Goal: Check status: Check status

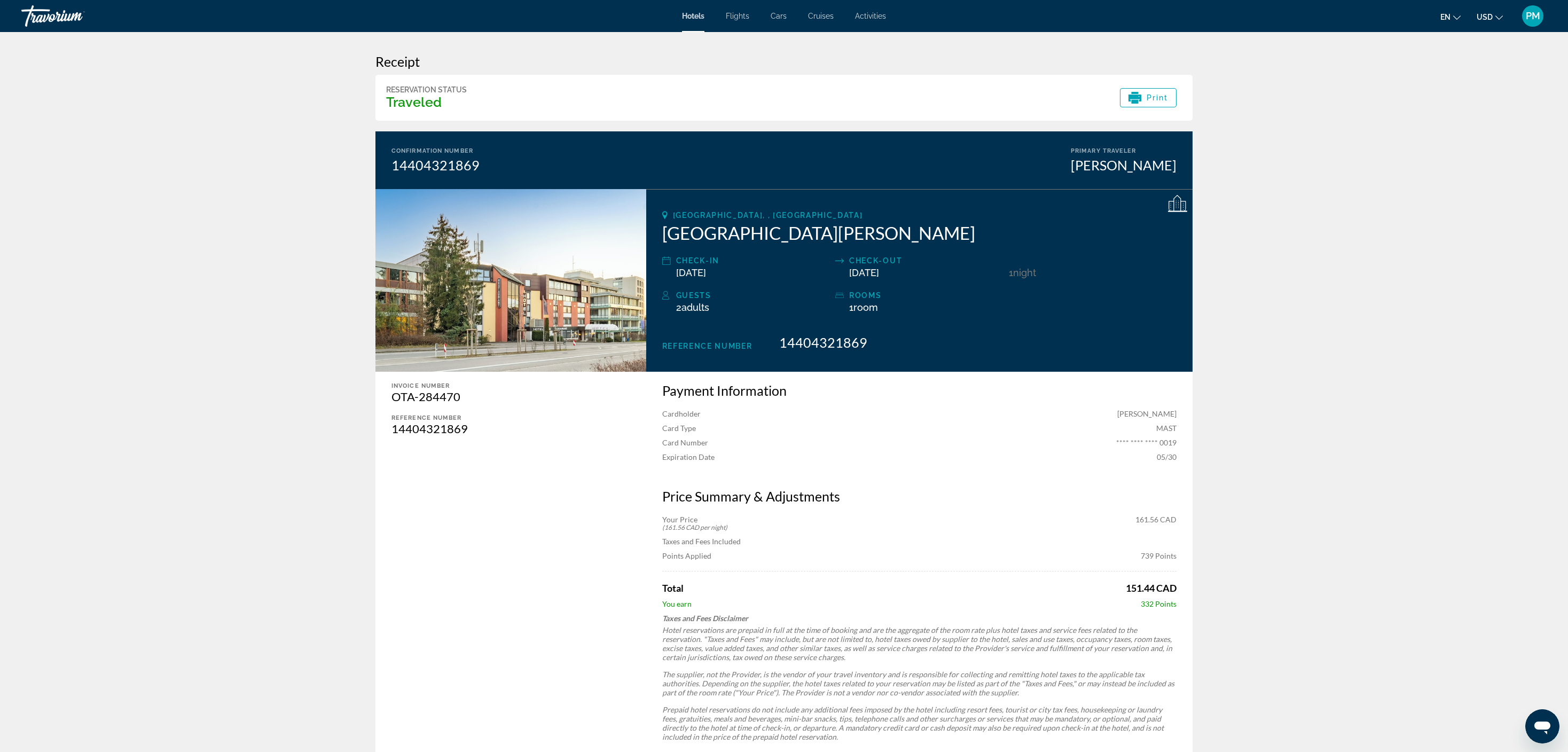
click at [1526, 18] on span "PM" at bounding box center [1532, 15] width 14 height 10
click at [1489, 105] on link "My Account" at bounding box center [1466, 103] width 52 height 14
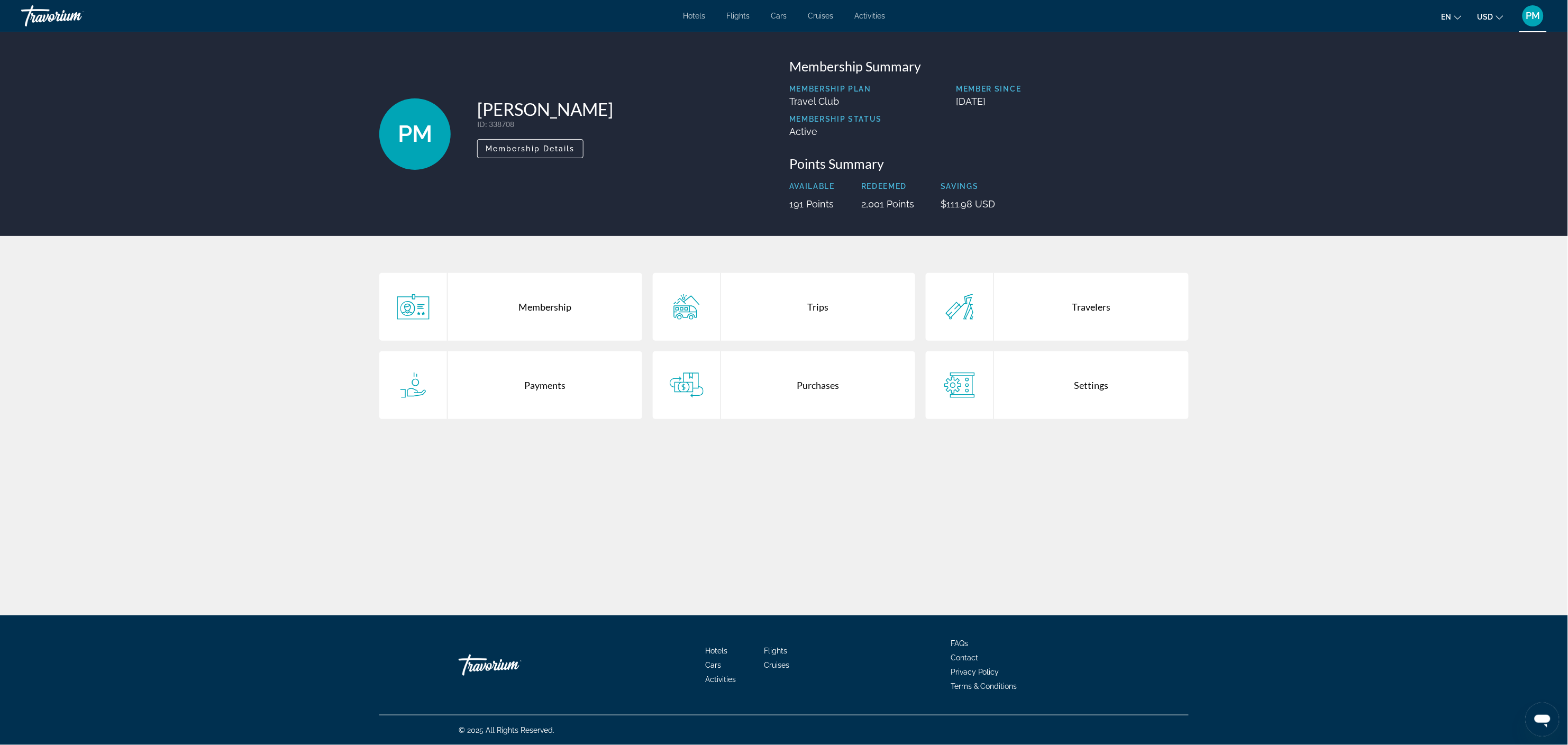
click at [808, 391] on div "Purchases" at bounding box center [819, 385] width 195 height 68
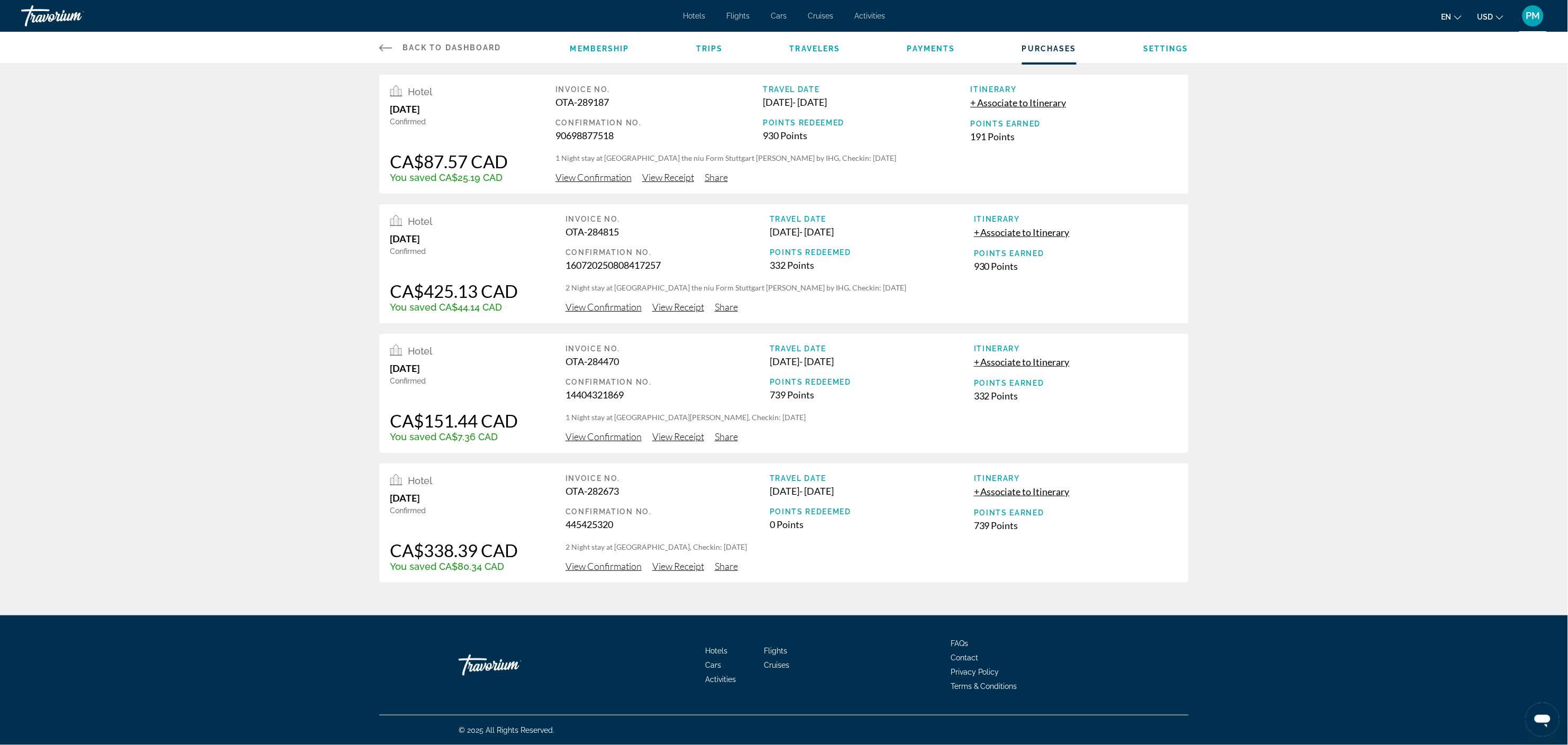
click at [677, 308] on span "View Receipt" at bounding box center [678, 307] width 52 height 12
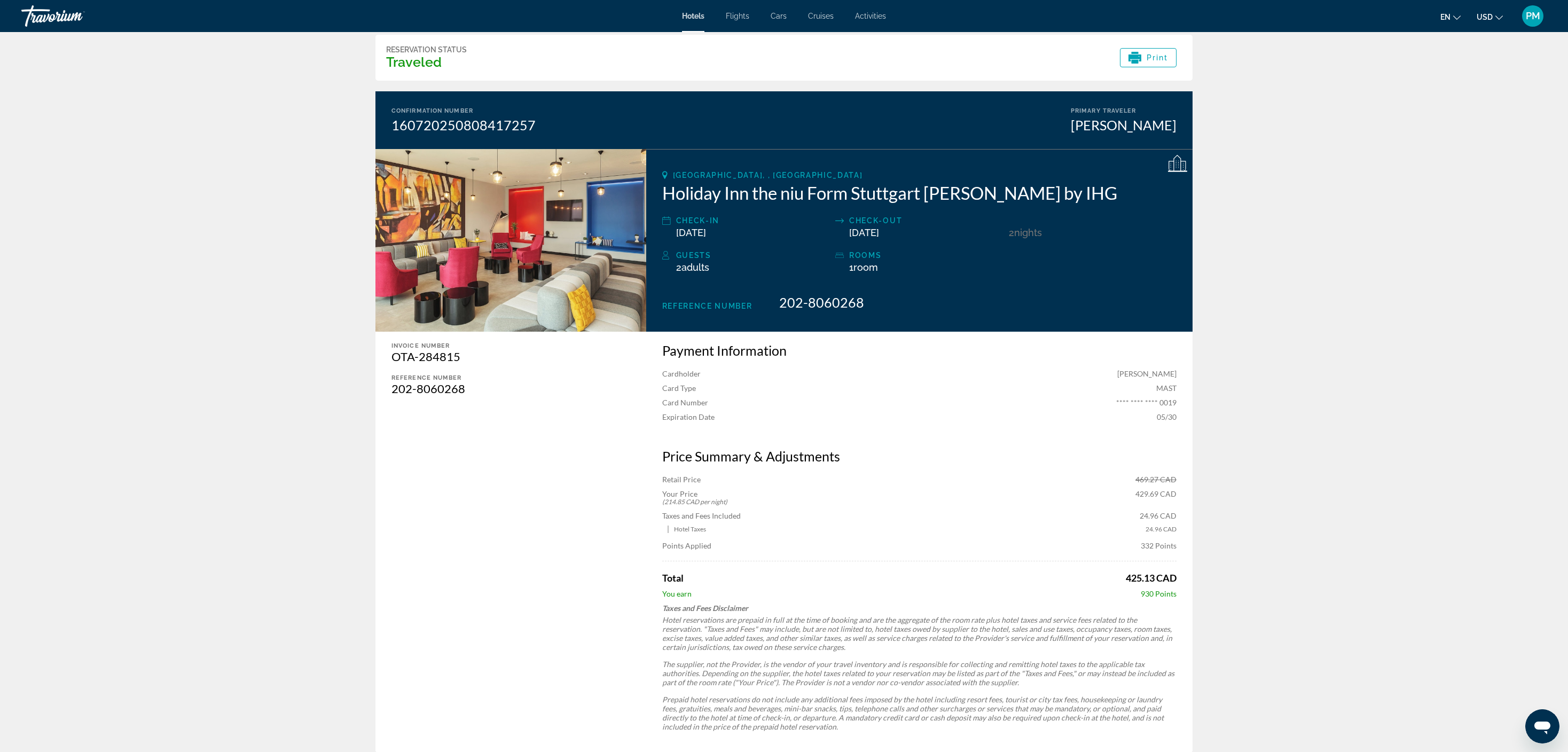
scroll to position [36, 0]
